Goal: Use online tool/utility: Utilize a website feature to perform a specific function

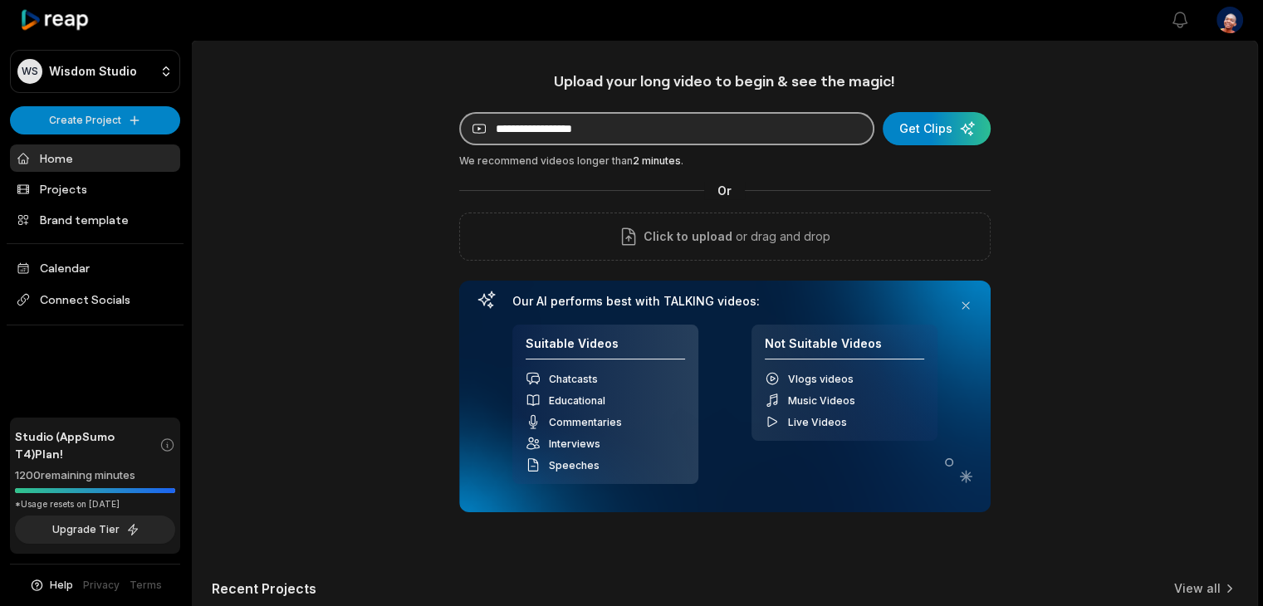
drag, startPoint x: 0, startPoint y: 0, endPoint x: 594, endPoint y: 130, distance: 608.3
click at [594, 130] on input at bounding box center [666, 128] width 415 height 33
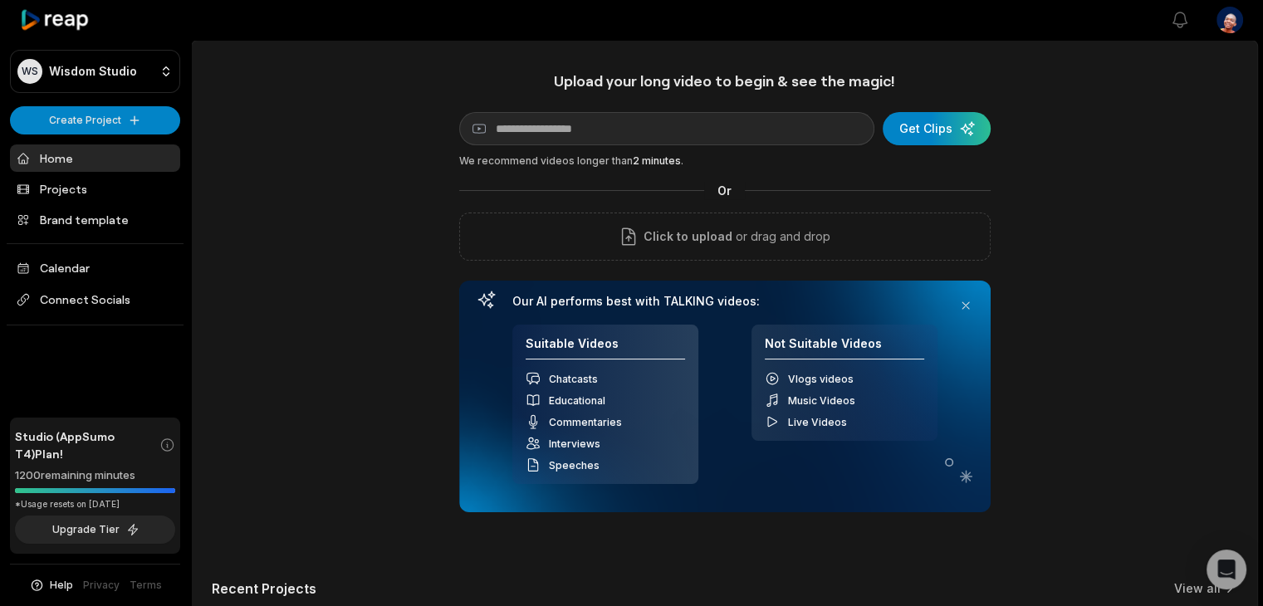
click at [448, 233] on div "Upload your long video to begin & see the magic! YouTube link Get Clips We reco…" at bounding box center [724, 463] width 1065 height 784
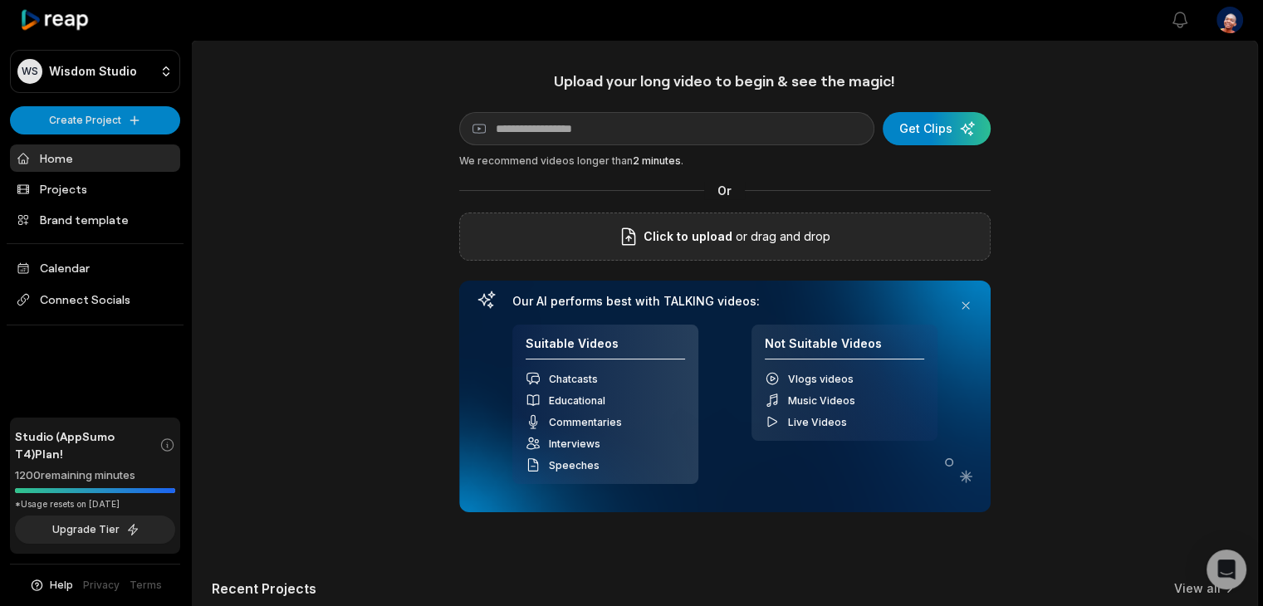
click at [516, 230] on div "Click to upload or drag and drop" at bounding box center [724, 237] width 531 height 48
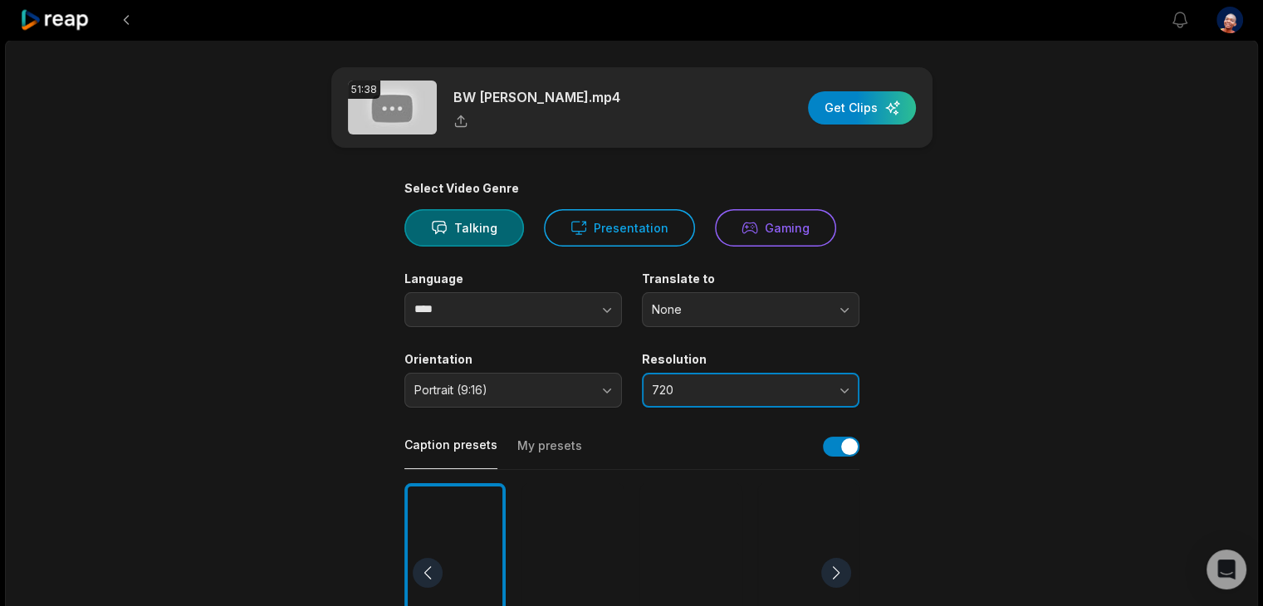
click at [673, 384] on span "720" at bounding box center [739, 390] width 174 height 15
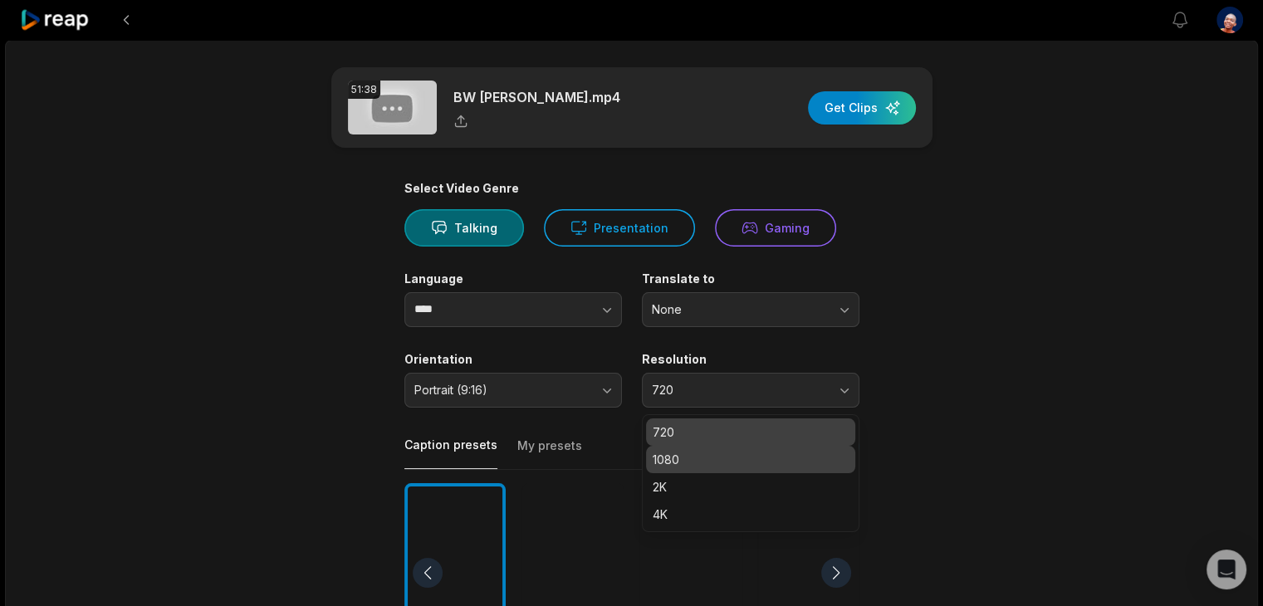
click at [679, 463] on p "1080" at bounding box center [750, 459] width 196 height 17
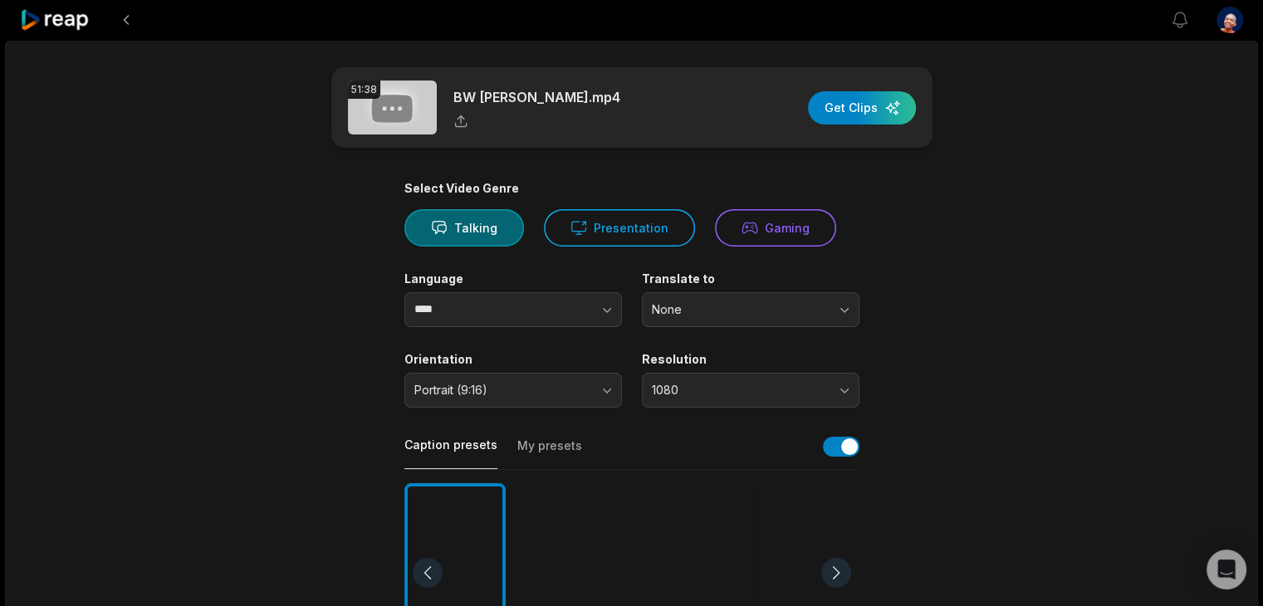
click at [635, 450] on div "Caption presets My presets" at bounding box center [631, 451] width 455 height 37
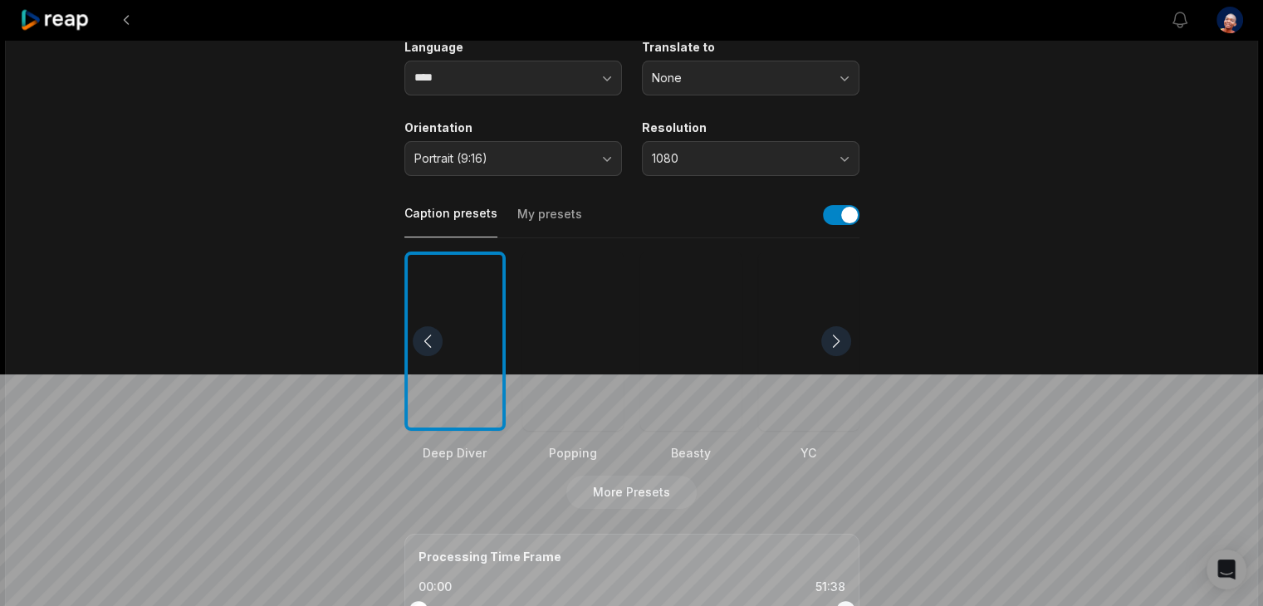
scroll to position [249, 0]
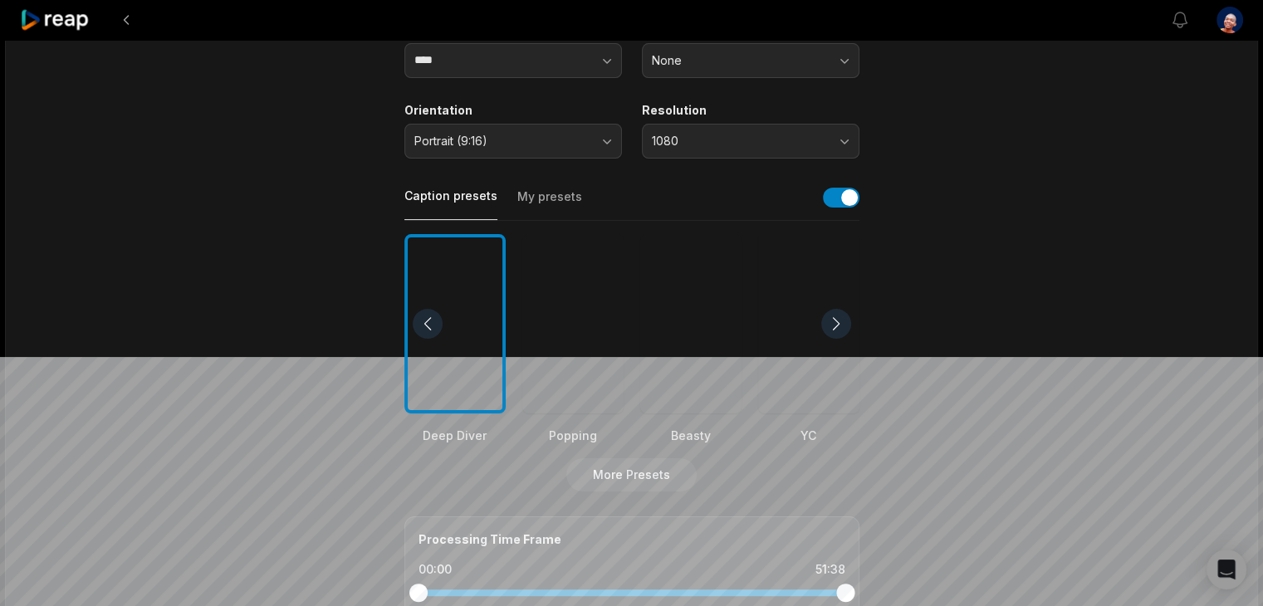
click at [579, 341] on div at bounding box center [572, 324] width 101 height 180
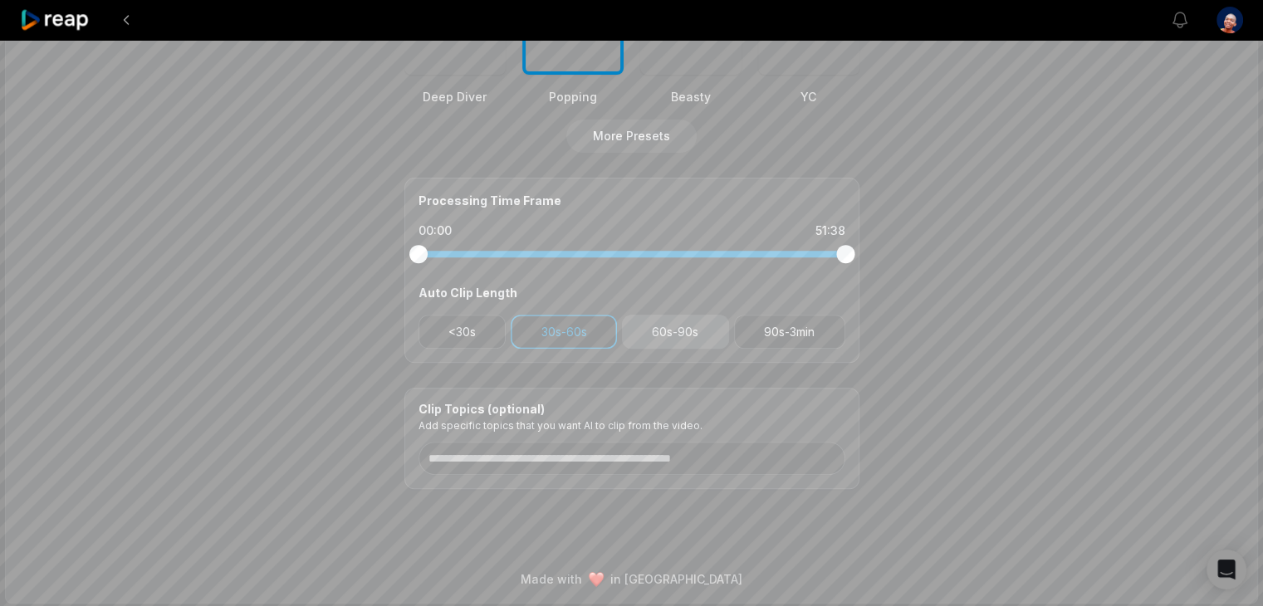
scroll to position [589, 0]
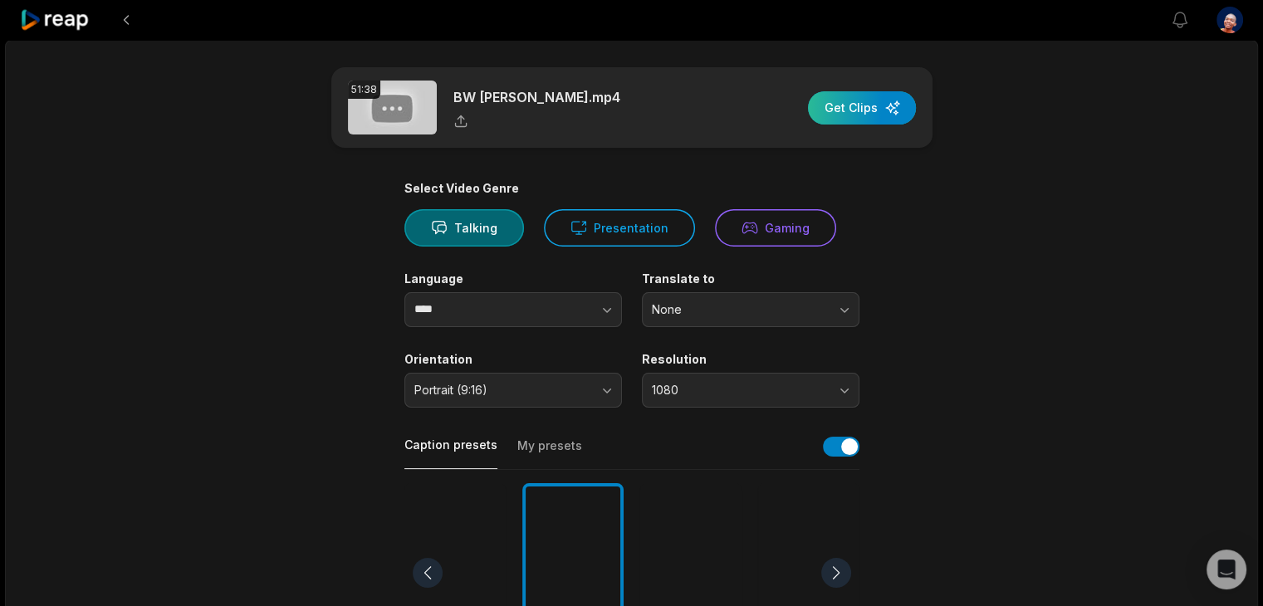
click at [883, 102] on div "button" at bounding box center [862, 107] width 108 height 33
